Goal: Transaction & Acquisition: Book appointment/travel/reservation

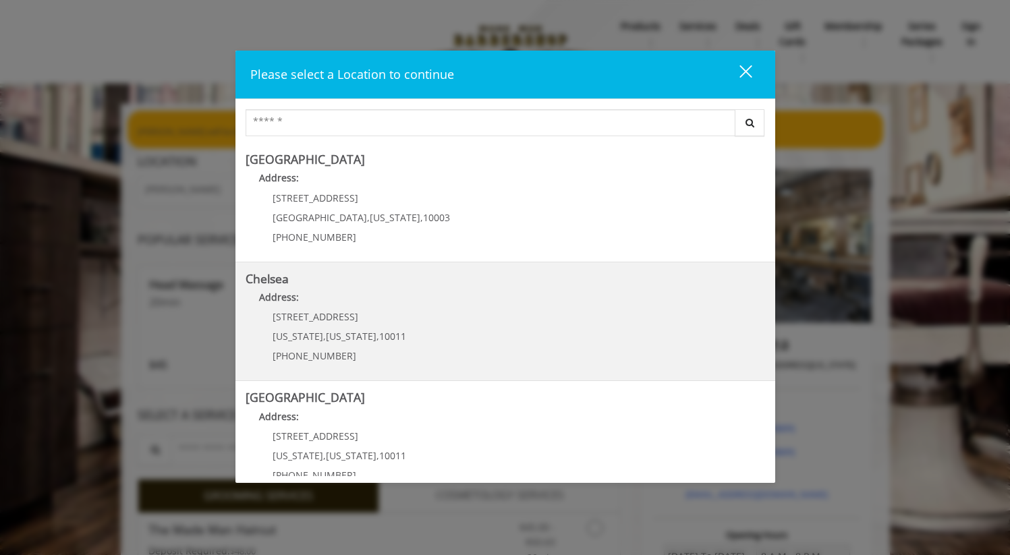
click at [412, 338] on link "Chelsea Address: [STREET_ADDRESS][US_STATE][US_STATE] (917) 639-3902" at bounding box center [505, 322] width 519 height 99
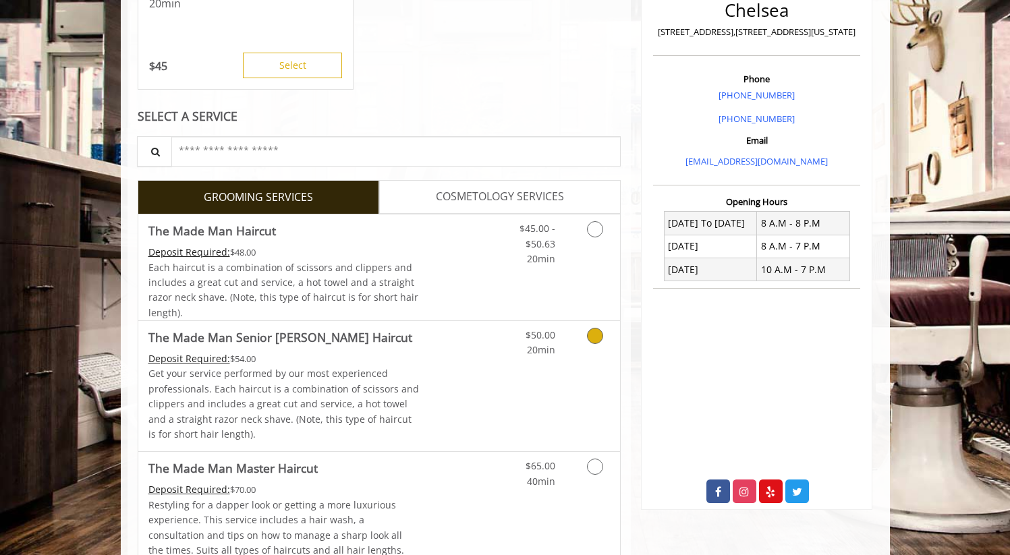
scroll to position [355, 0]
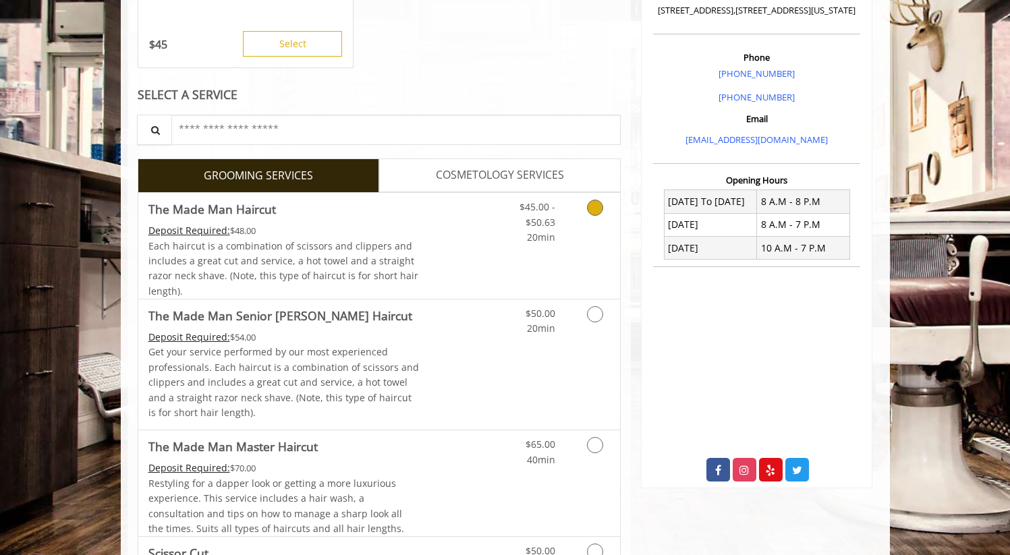
click at [440, 264] on link "Discounted Price" at bounding box center [459, 246] width 80 height 106
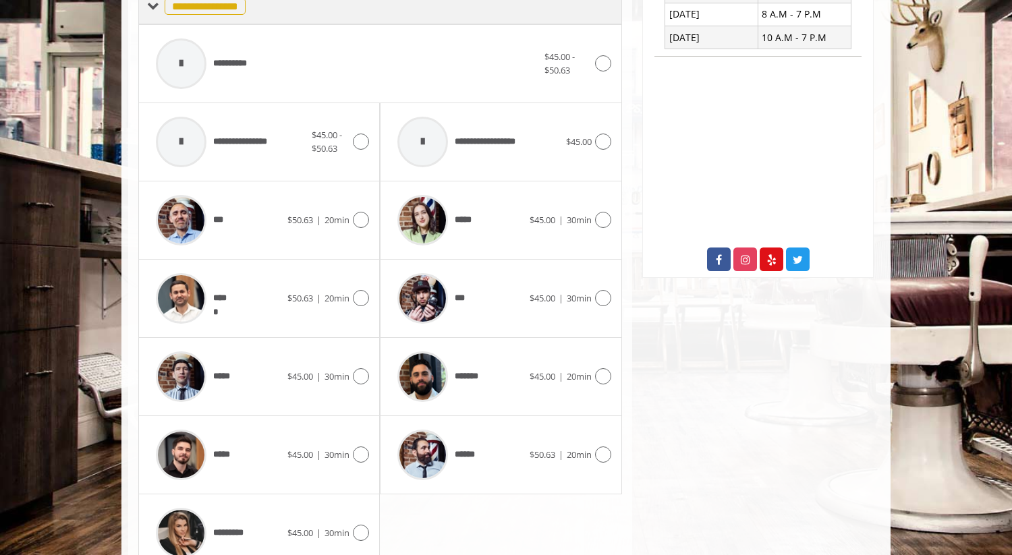
scroll to position [629, 0]
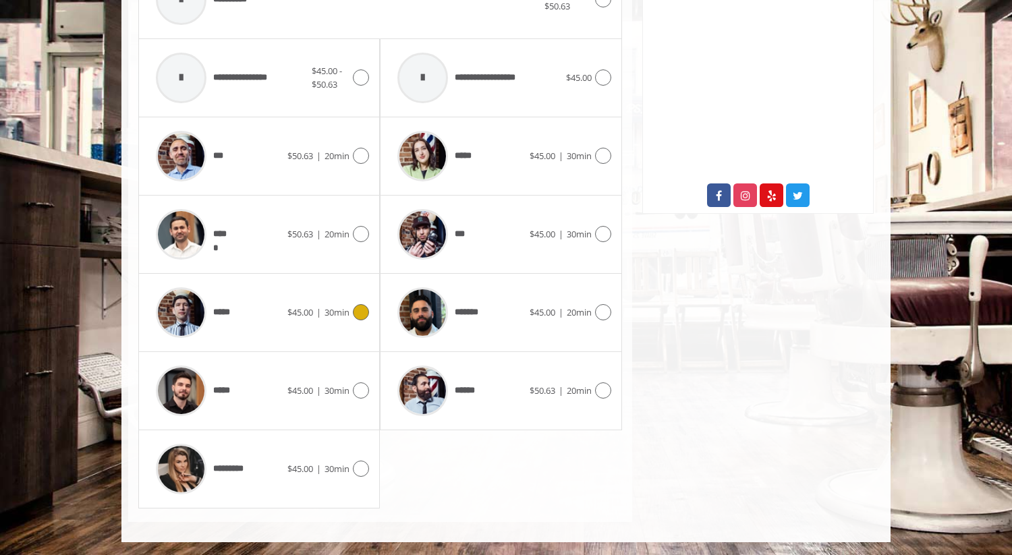
click at [327, 326] on div "***** $45.00 | 30min" at bounding box center [259, 313] width 220 height 64
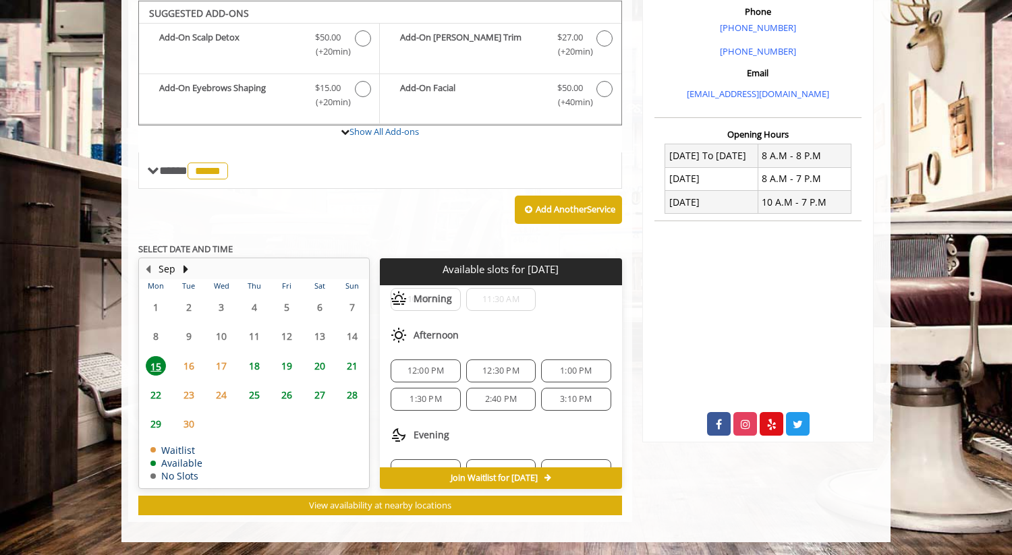
scroll to position [61, 0]
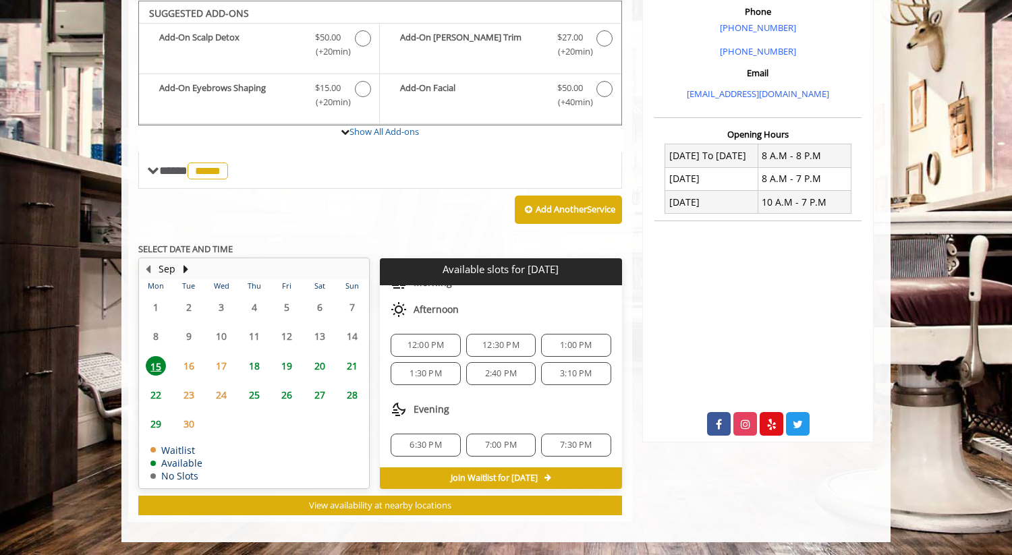
click at [567, 346] on span "1:00 PM" at bounding box center [576, 345] width 32 height 11
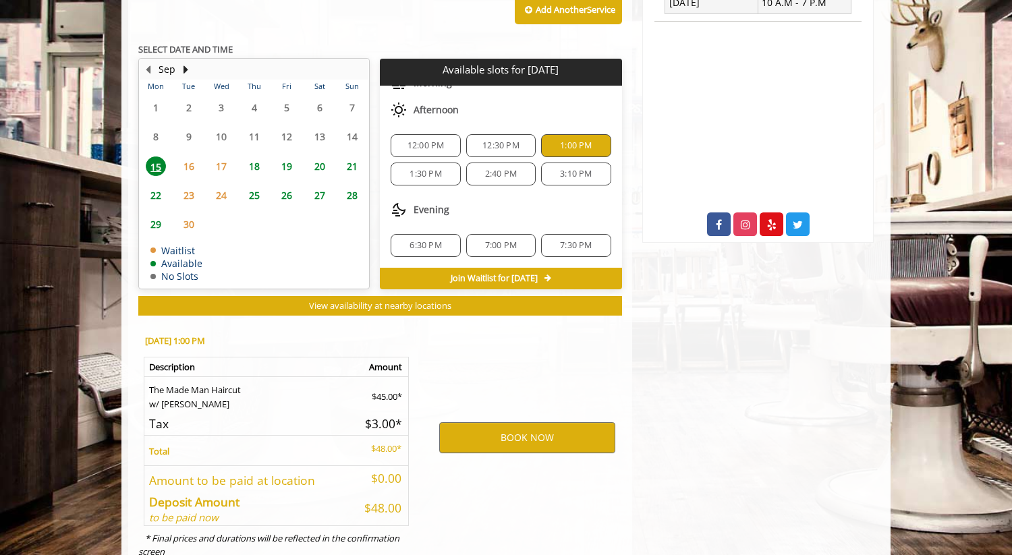
scroll to position [644, 0]
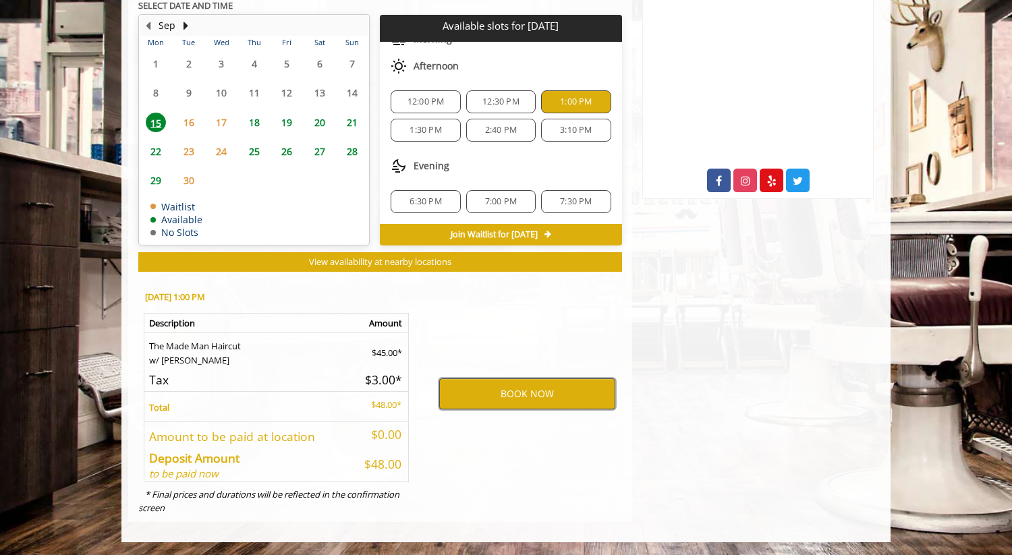
click at [526, 395] on button "BOOK NOW" at bounding box center [527, 393] width 176 height 31
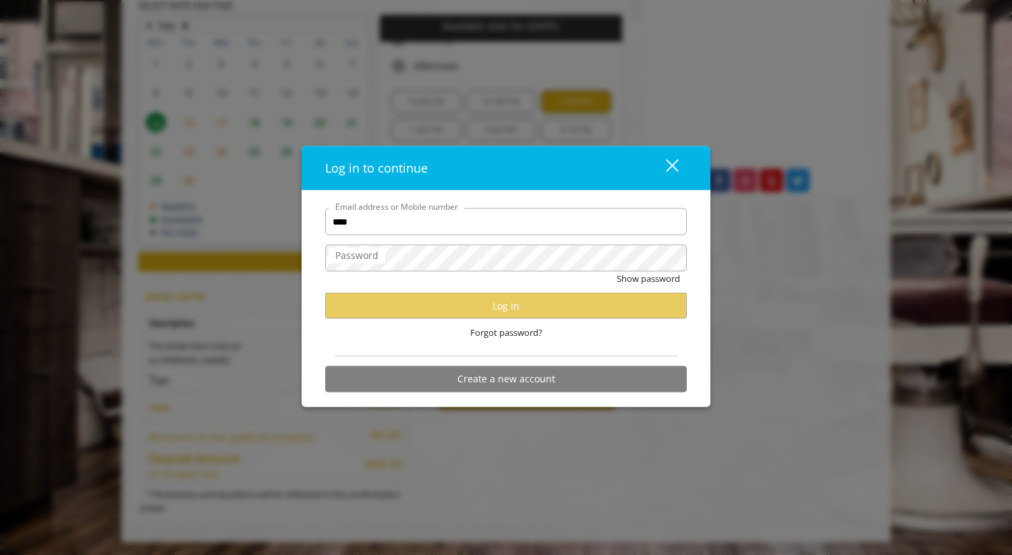
type input "**********"
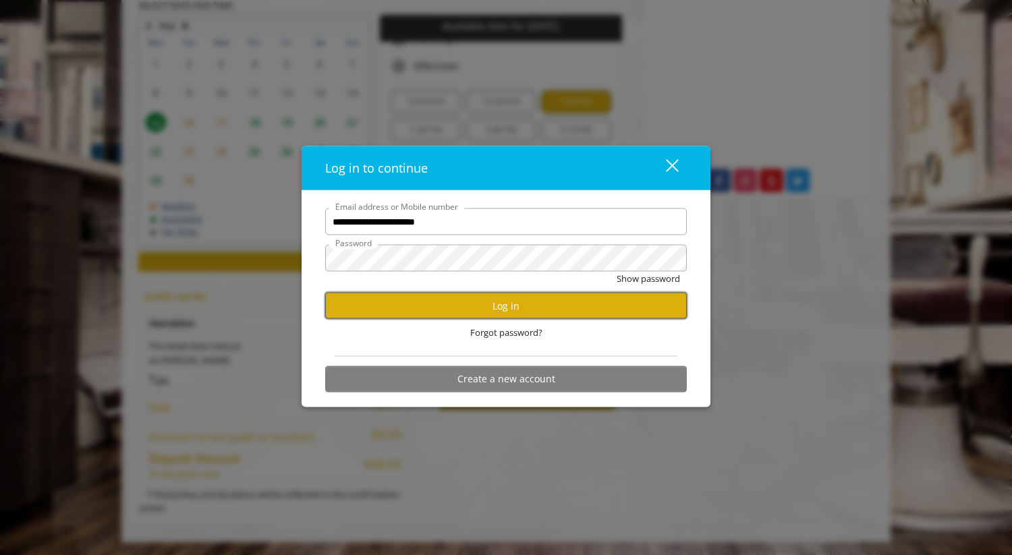
click at [478, 310] on button "Log in" at bounding box center [506, 306] width 362 height 26
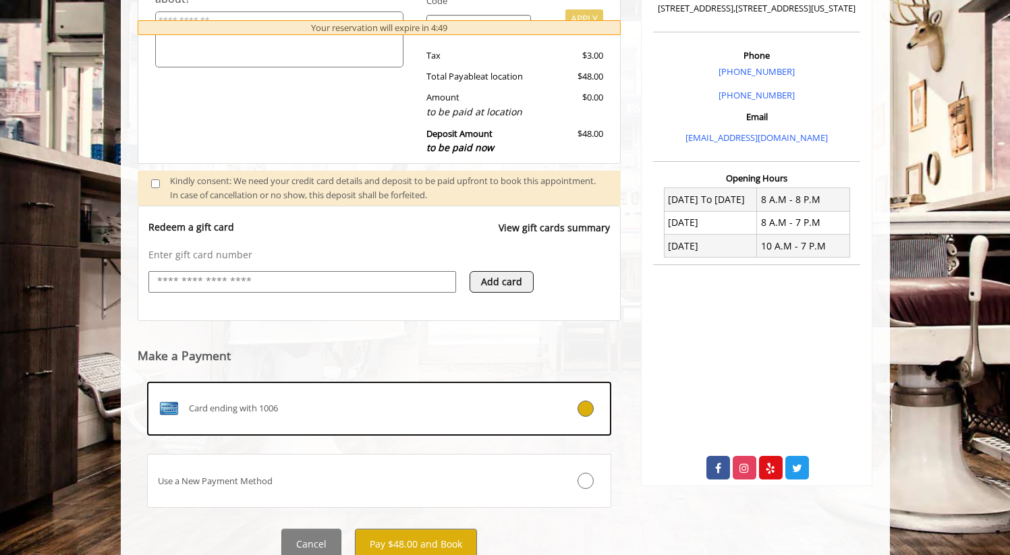
scroll to position [408, 0]
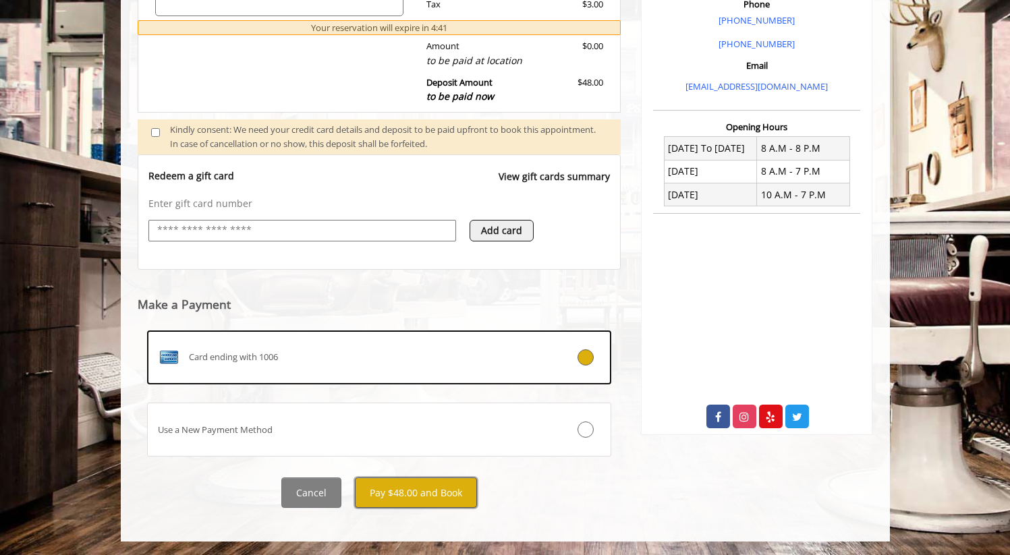
click at [410, 496] on button "Pay $48.00 and Book" at bounding box center [416, 493] width 122 height 30
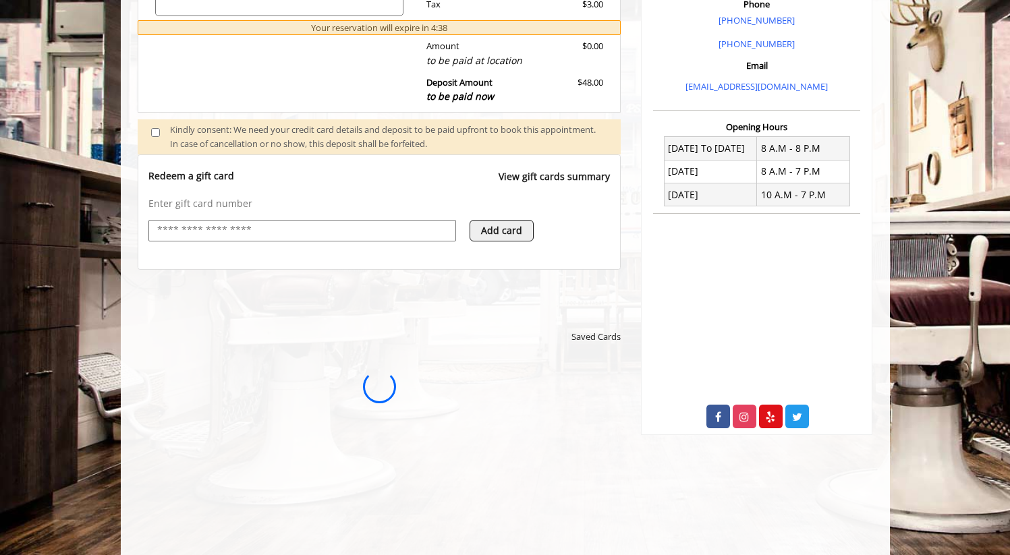
scroll to position [0, 0]
